Goal: Information Seeking & Learning: Learn about a topic

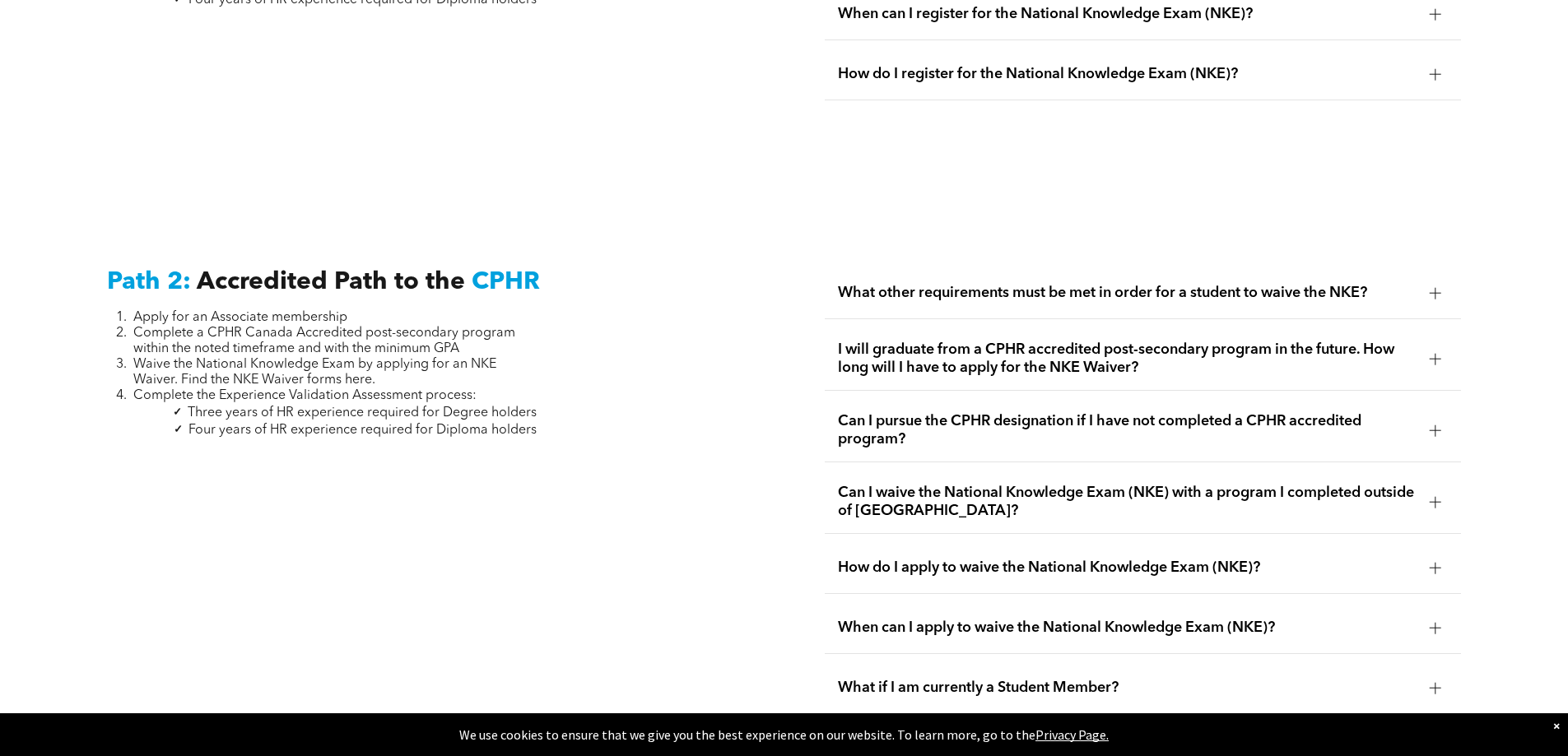
scroll to position [2518, 0]
click at [1415, 283] on span "What other requirements must be met in order for a student to waive the NKE?" at bounding box center [1127, 292] width 578 height 18
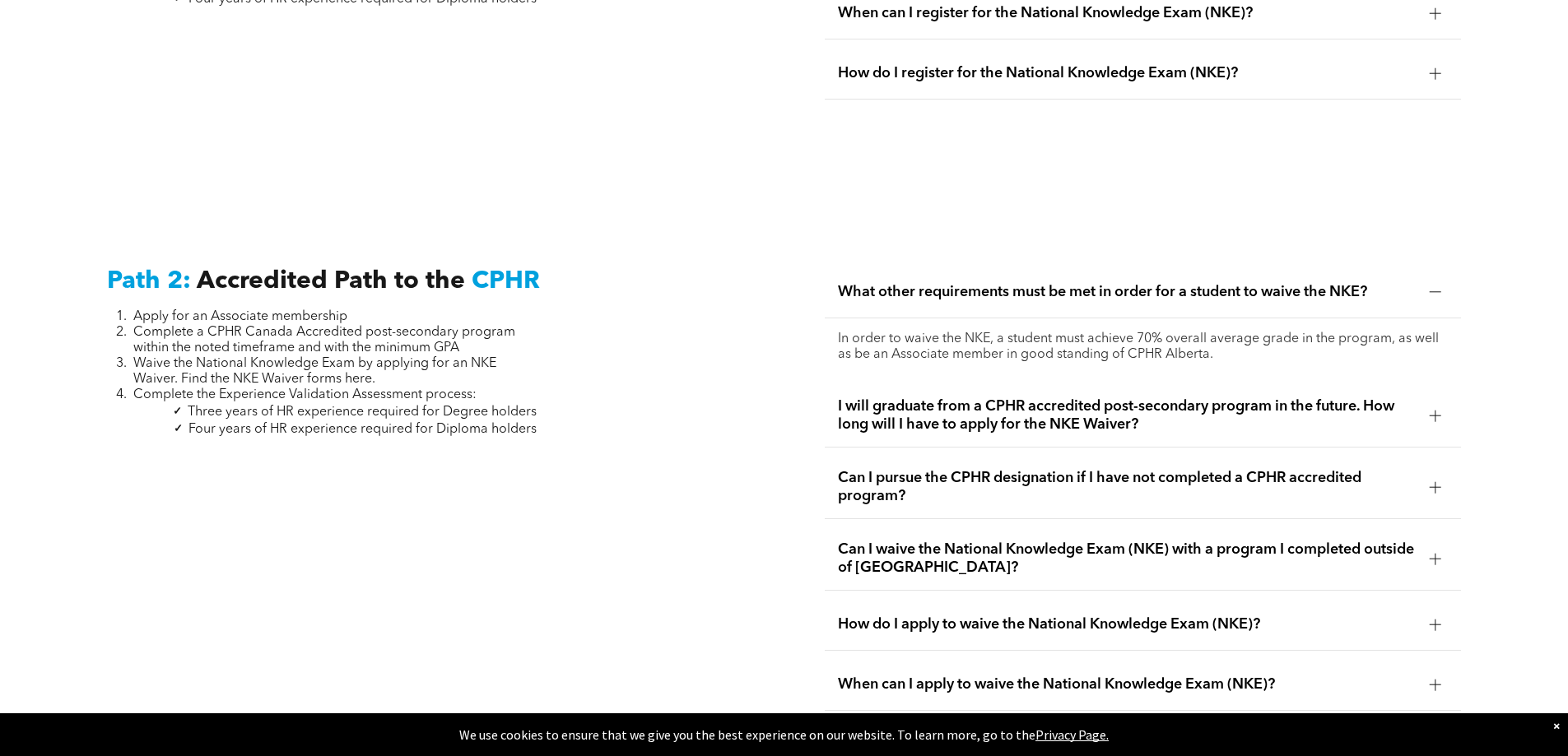
click at [1420, 275] on div "What other requirements must be met in order for a student to waive the NKE?" at bounding box center [1142, 292] width 637 height 51
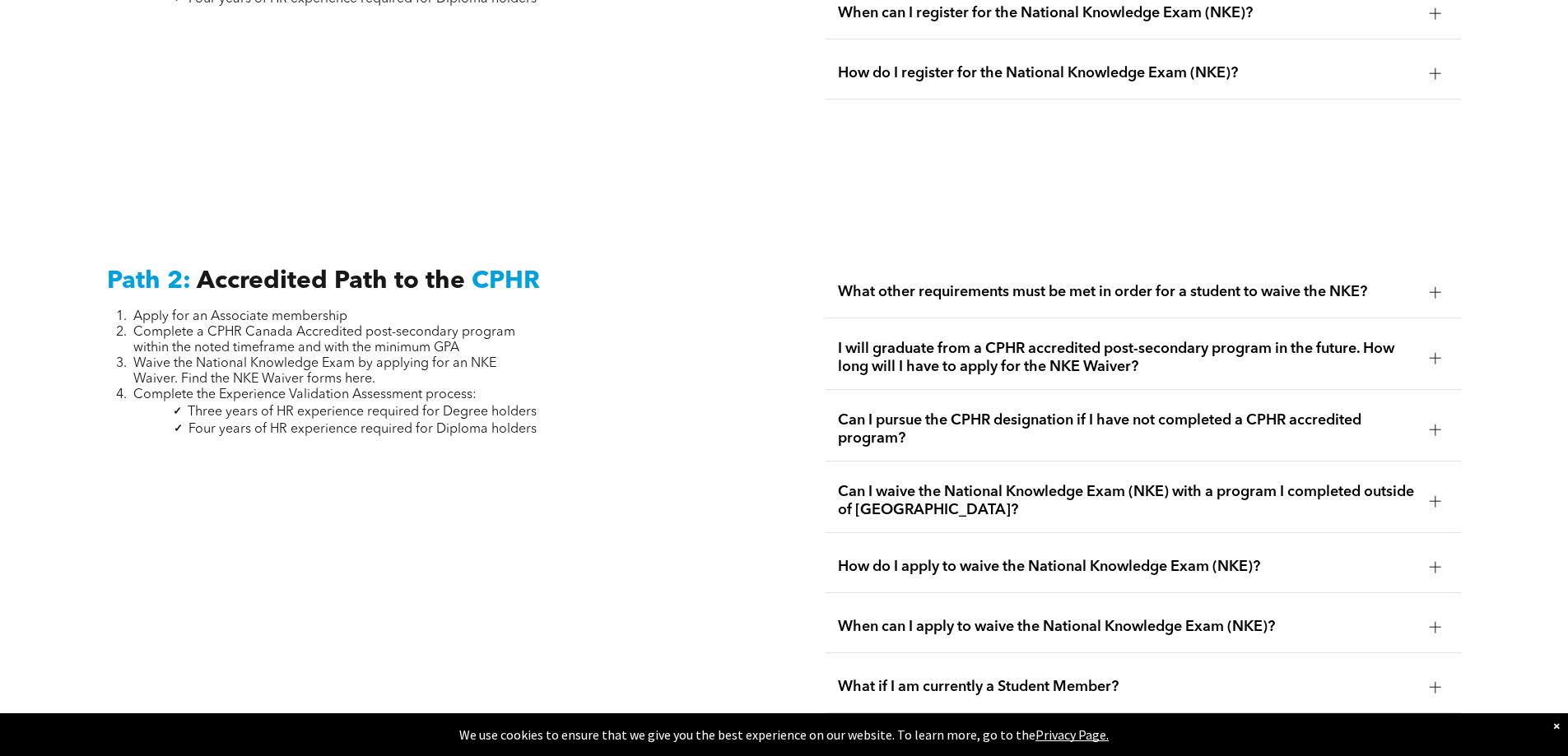
click at [1443, 327] on div "I will graduate from a CPHR accredited post-secondary program in the future. Ho…" at bounding box center [1142, 358] width 637 height 63
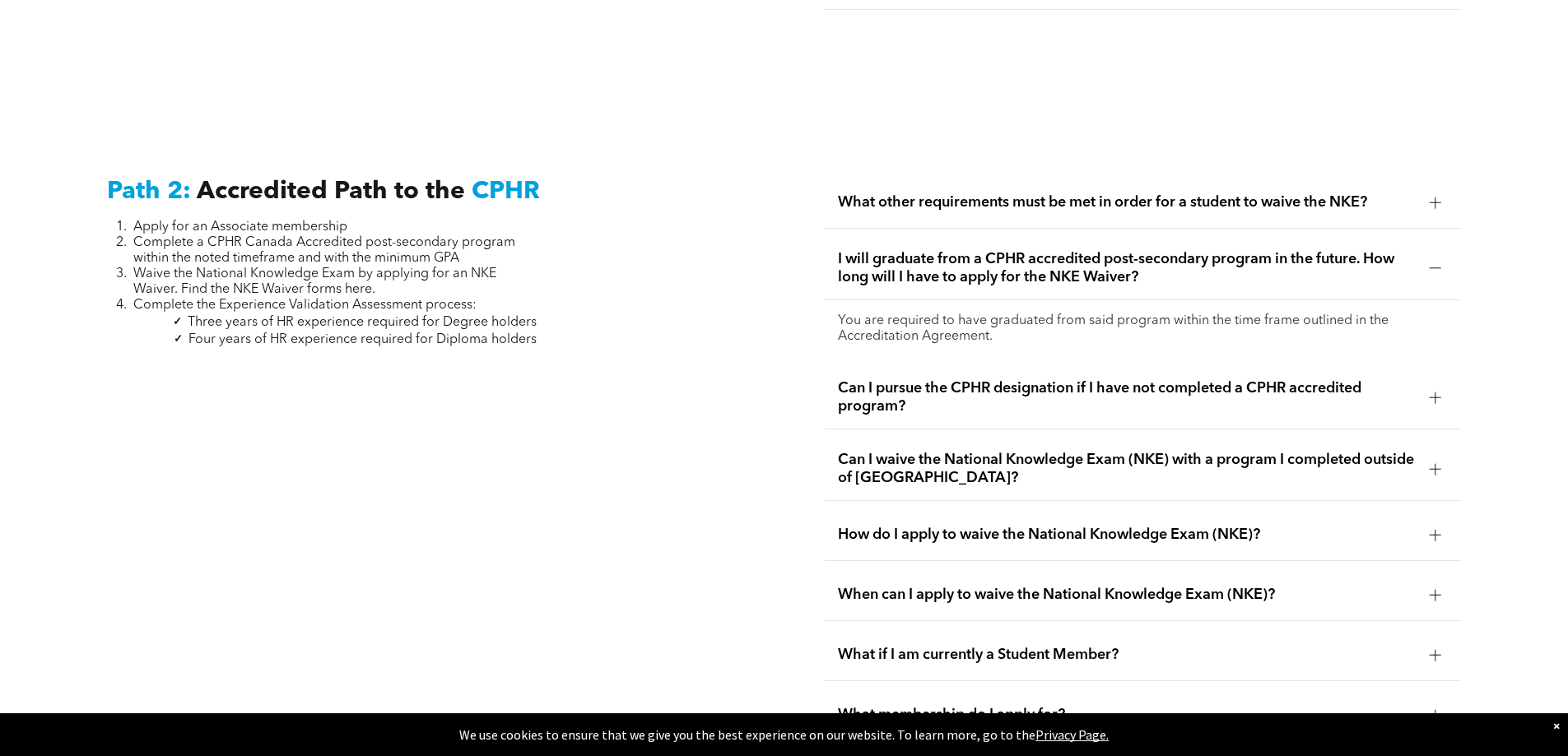
scroll to position [2608, 0]
click at [1433, 384] on div at bounding box center [1434, 396] width 25 height 25
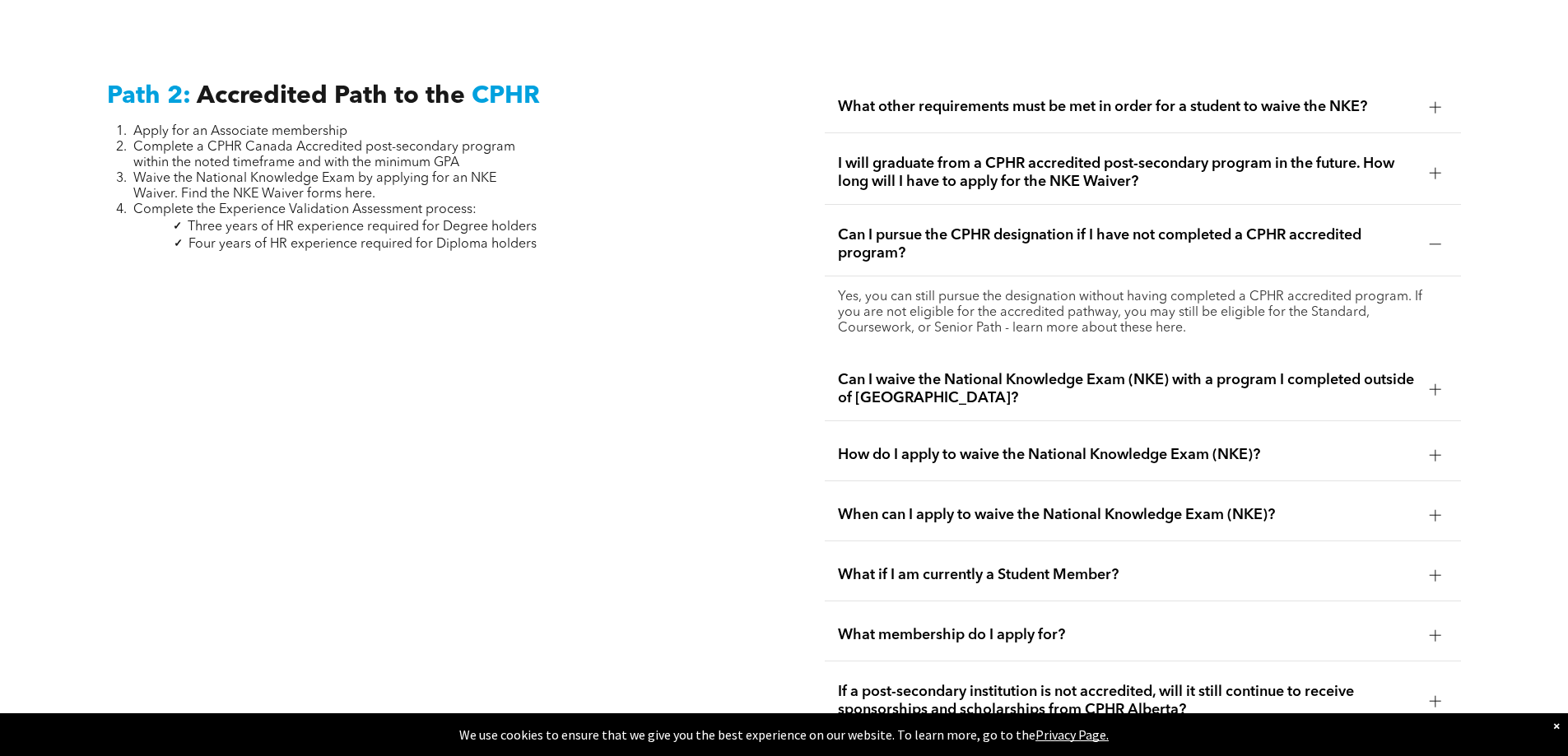
scroll to position [2703, 0]
click at [1431, 383] on div at bounding box center [1435, 389] width 12 height 12
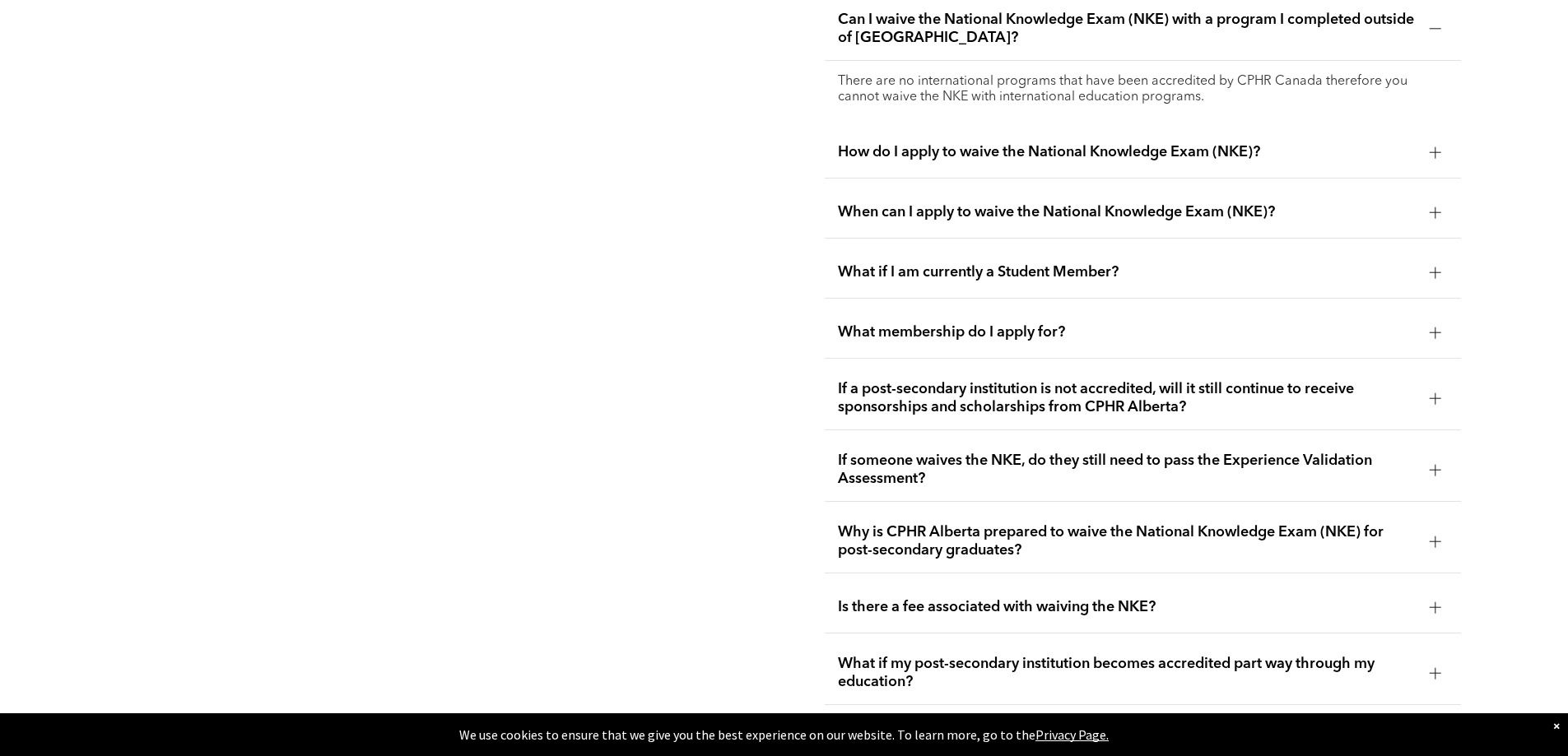
scroll to position [2991, 0]
click at [1442, 385] on div at bounding box center [1434, 397] width 25 height 25
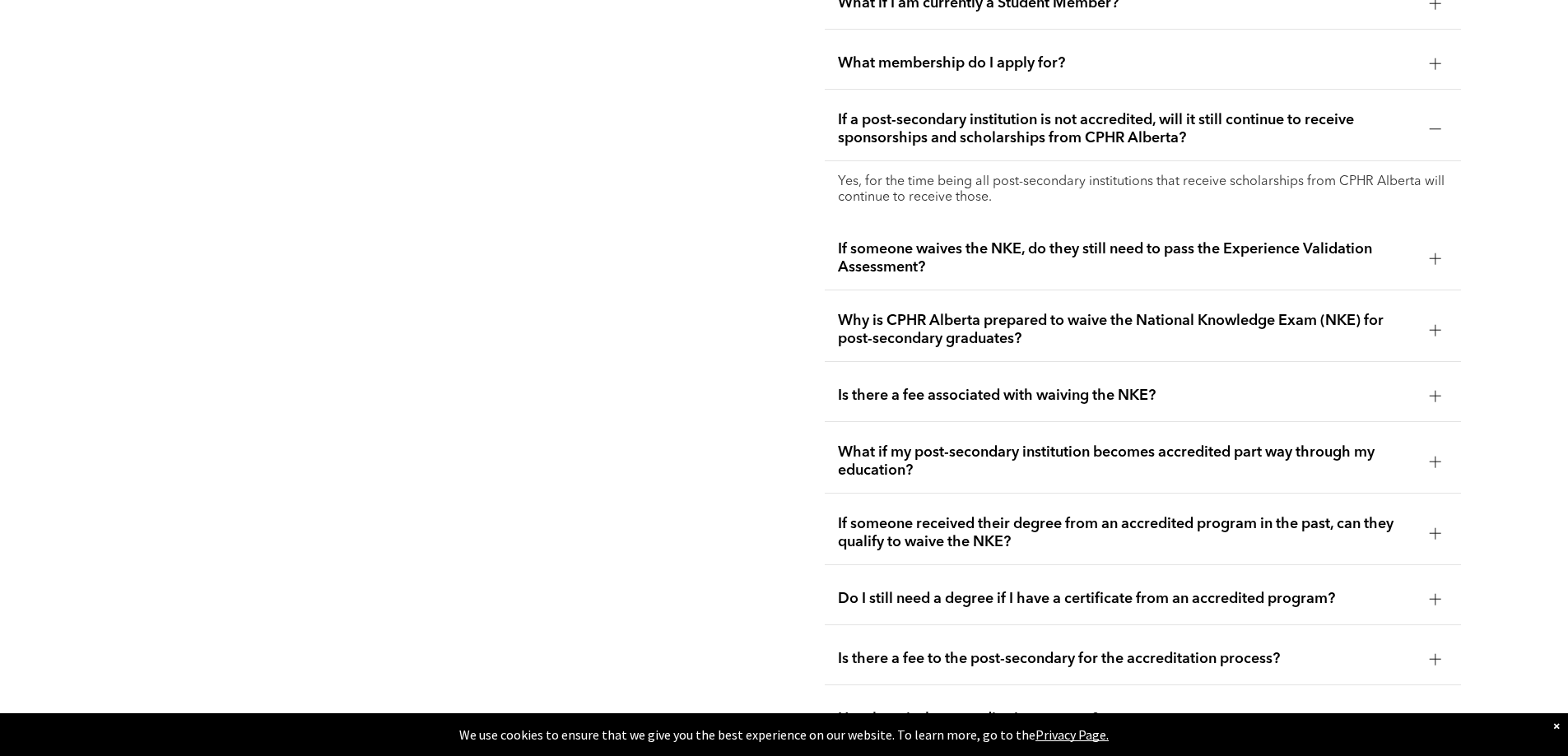
scroll to position [3203, 0]
click at [1418, 368] on div "Is there a fee associated with waiving the NKE?" at bounding box center [1142, 394] width 637 height 51
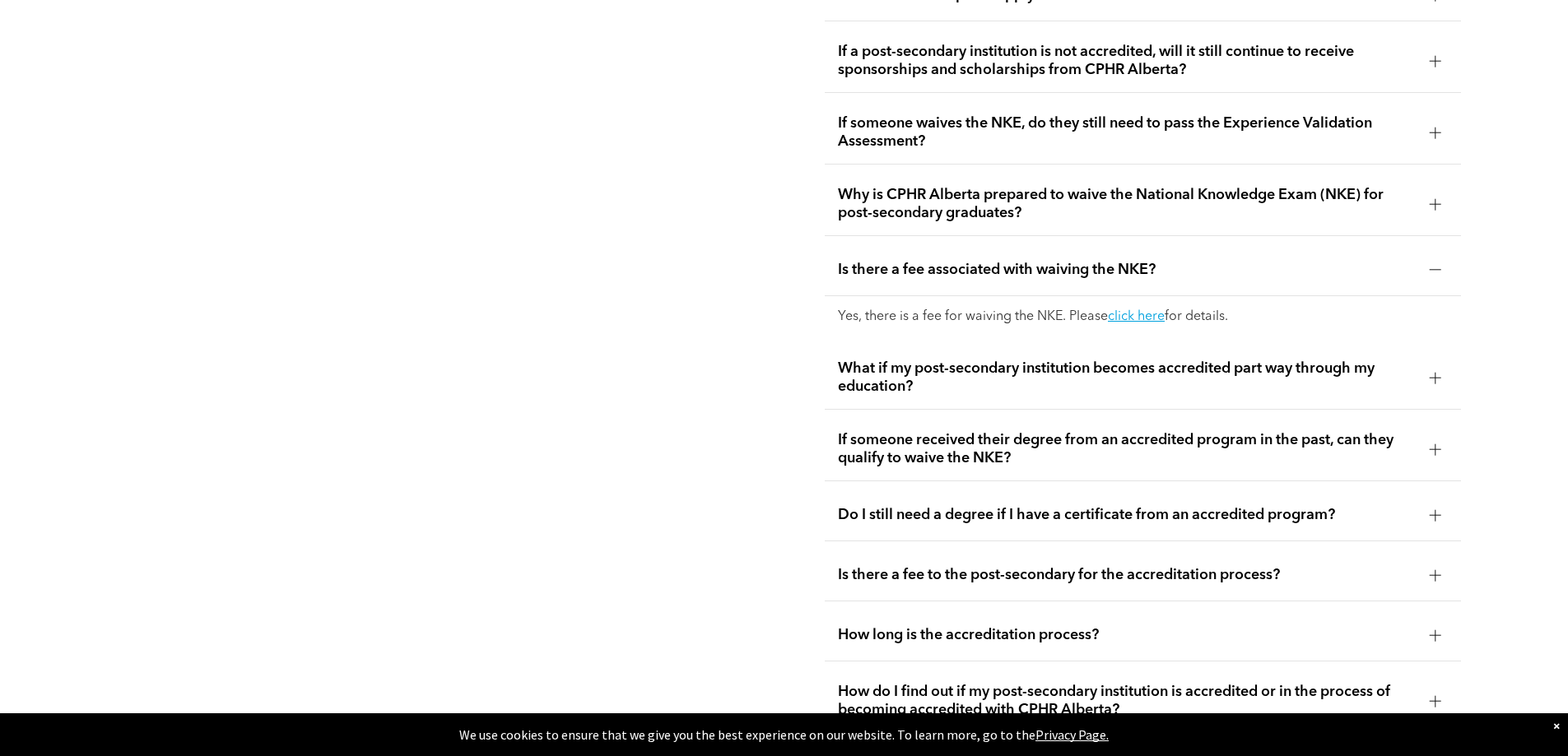
scroll to position [3271, 0]
click at [1431, 370] on div at bounding box center [1435, 376] width 12 height 12
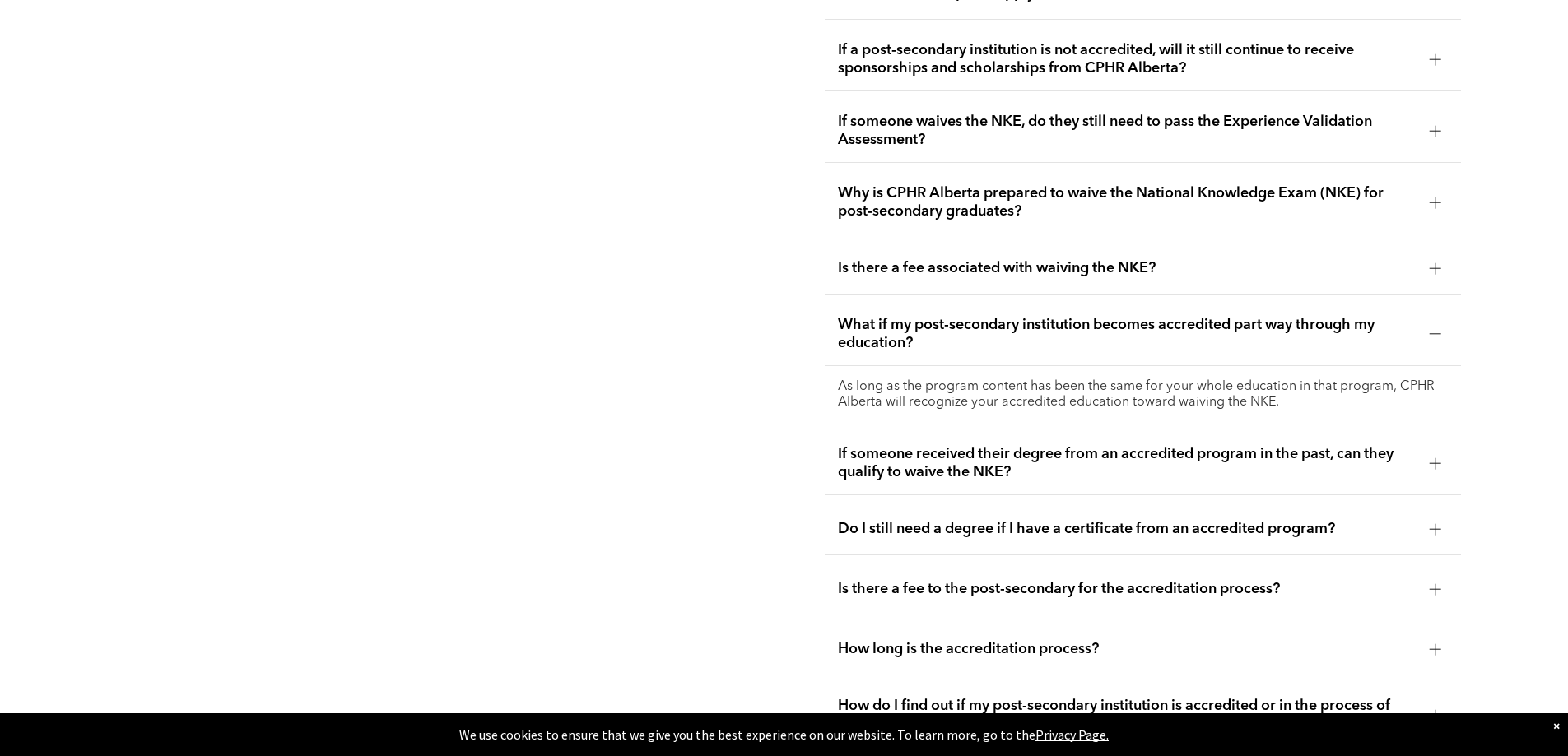
click at [1431, 523] on div at bounding box center [1435, 529] width 12 height 12
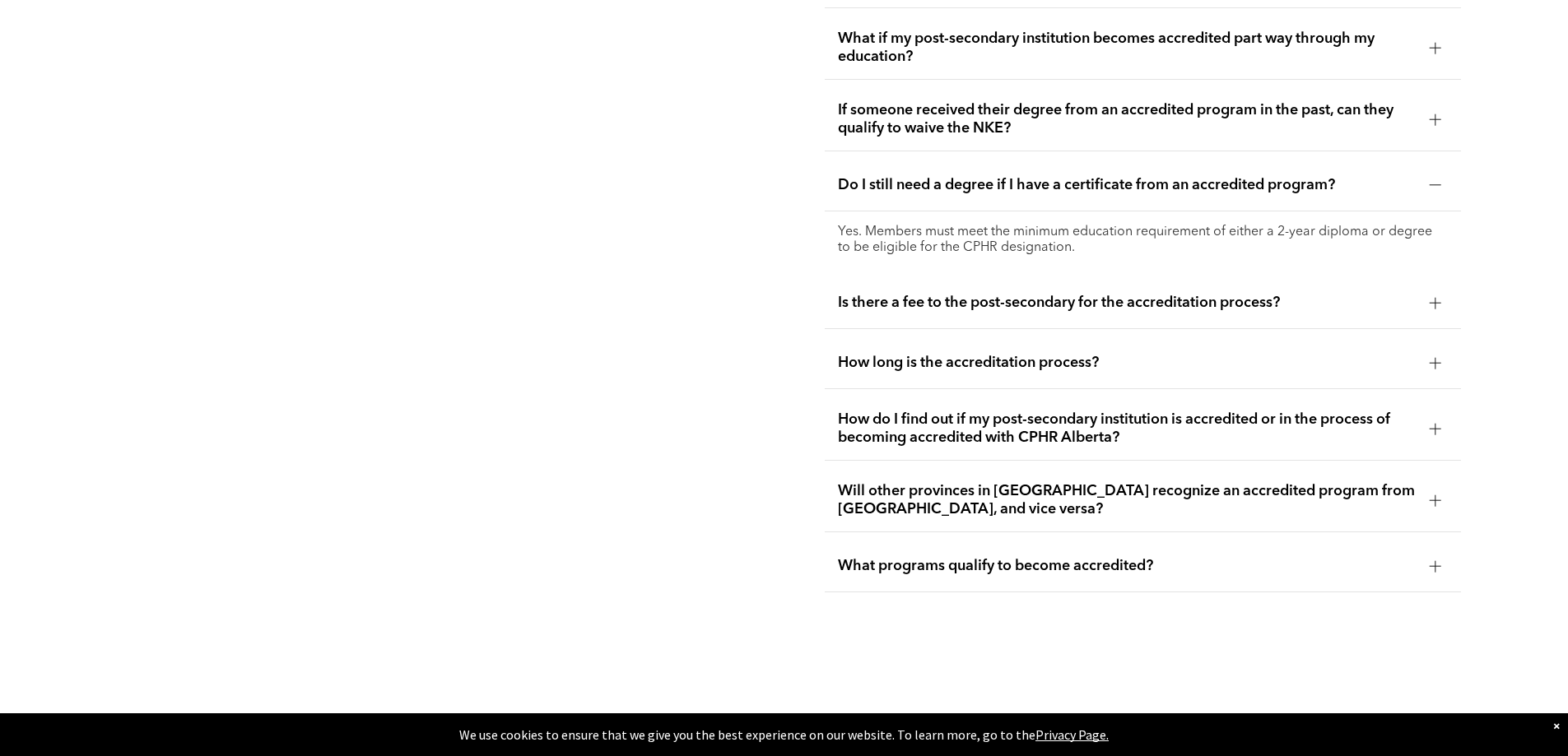
scroll to position [3560, 0]
click at [1431, 395] on div "How do I find out if my post-secondary institution is accredited or in the proc…" at bounding box center [1142, 426] width 637 height 63
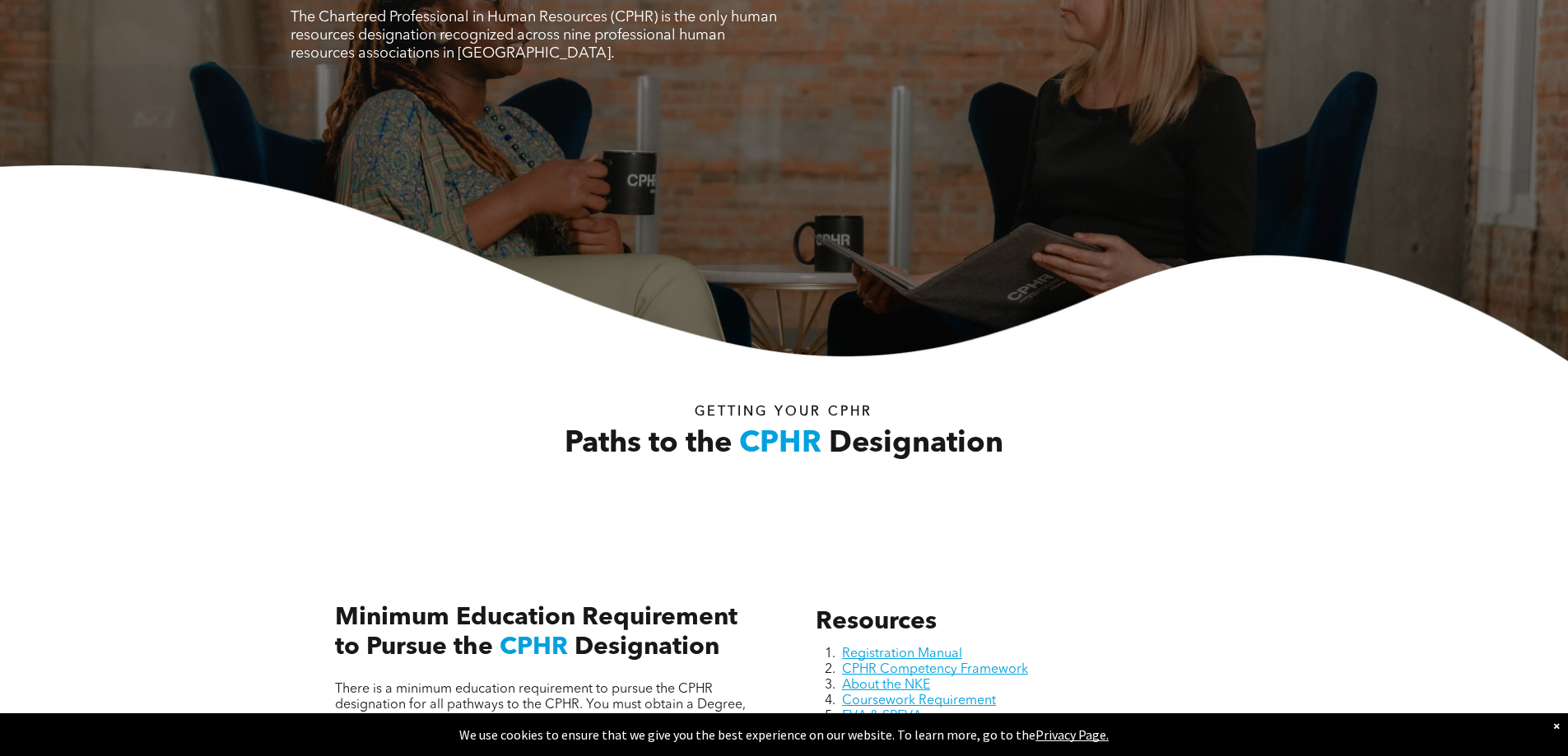
scroll to position [204, 0]
